Goal: Task Accomplishment & Management: Complete application form

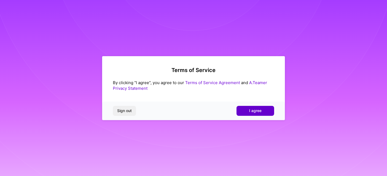
click at [254, 109] on span "I agree" at bounding box center [255, 110] width 12 height 5
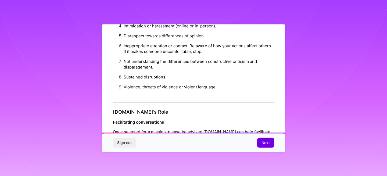
scroll to position [611, 0]
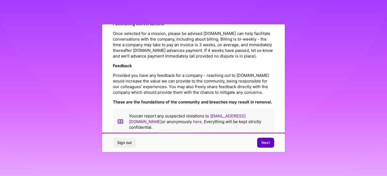
click at [271, 142] on button "Next" at bounding box center [265, 143] width 17 height 10
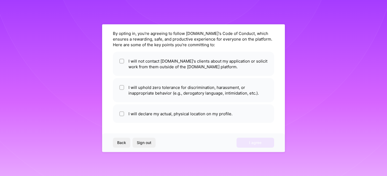
scroll to position [17, 0]
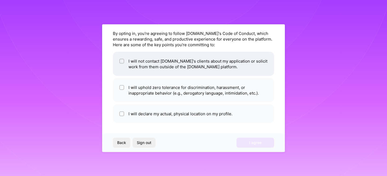
click at [122, 60] on input "checkbox" at bounding box center [122, 61] width 4 height 4
checkbox input "true"
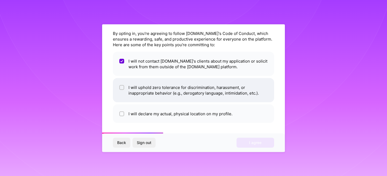
click at [122, 87] on input "checkbox" at bounding box center [122, 88] width 4 height 4
checkbox input "true"
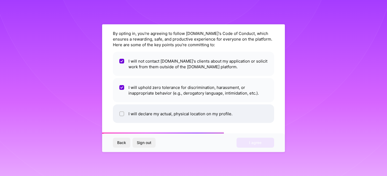
scroll to position [15, 0]
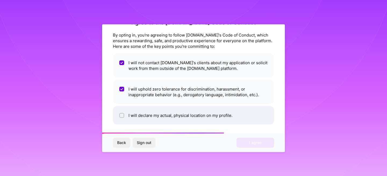
click at [123, 115] on input "checkbox" at bounding box center [122, 116] width 4 height 4
checkbox input "true"
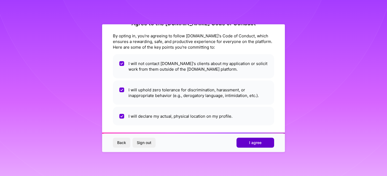
click at [262, 144] on button "I agree" at bounding box center [255, 143] width 38 height 10
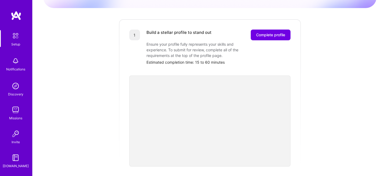
scroll to position [64, 0]
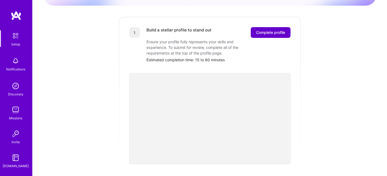
click at [274, 30] on span "Complete profile" at bounding box center [270, 32] width 29 height 5
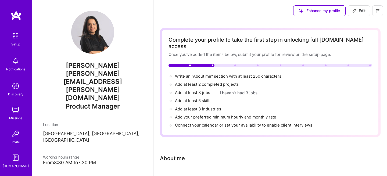
scroll to position [234, 0]
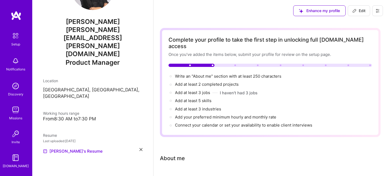
select select "US"
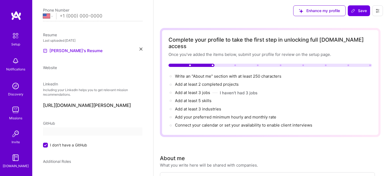
select select "US"
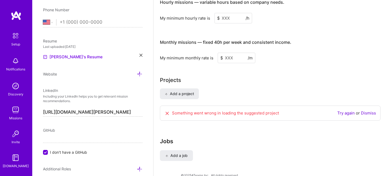
scroll to position [361, 0]
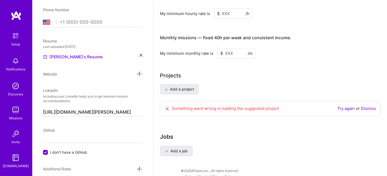
click at [45, 150] on input "I don't have a GitHub" at bounding box center [45, 152] width 5 height 5
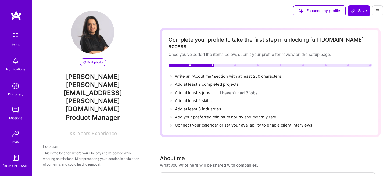
scroll to position [0, 0]
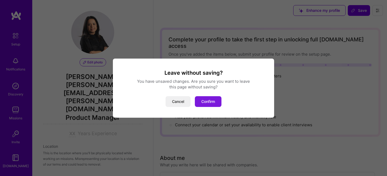
click at [199, 103] on button "Confirm" at bounding box center [208, 101] width 27 height 11
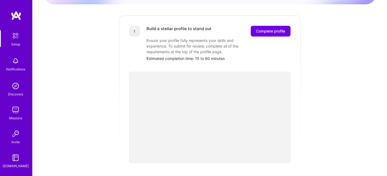
scroll to position [101, 0]
